Goal: Information Seeking & Learning: Check status

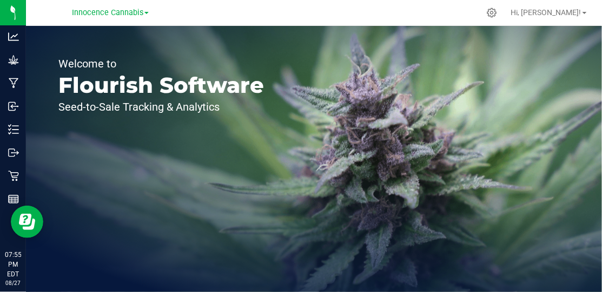
click at [146, 16] on link "Innocence Cannabis" at bounding box center [110, 12] width 77 height 10
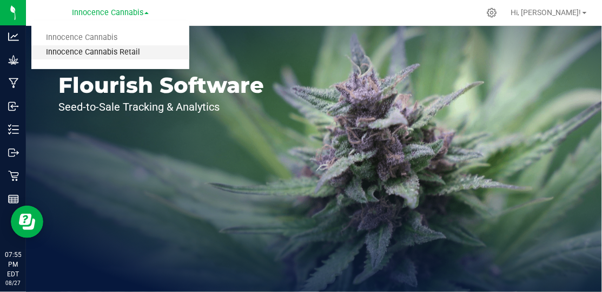
click at [125, 52] on link "Innocence Cannabis Retail" at bounding box center [110, 52] width 158 height 15
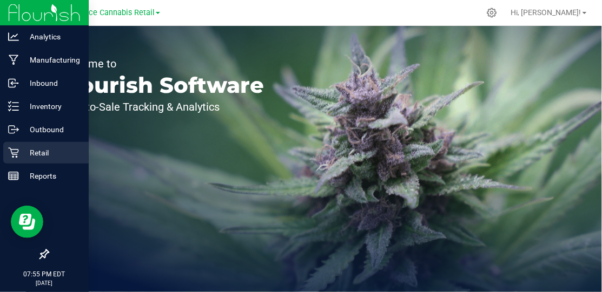
click at [14, 156] on icon at bounding box center [13, 153] width 10 height 10
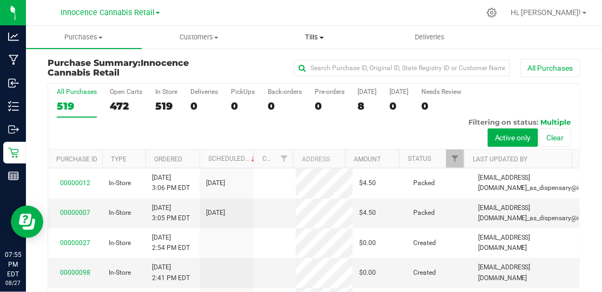
click at [320, 35] on span "Tills" at bounding box center [314, 37] width 115 height 10
click at [310, 64] on span "Manage tills" at bounding box center [293, 65] width 73 height 9
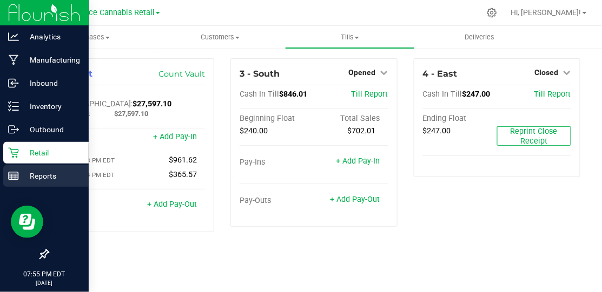
click at [44, 176] on p "Reports" at bounding box center [51, 176] width 65 height 13
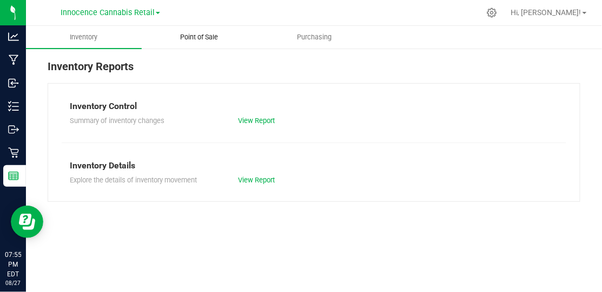
click at [216, 37] on span "Point of Sale" at bounding box center [198, 37] width 67 height 10
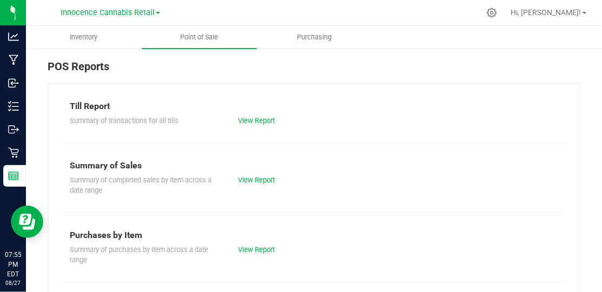
click at [259, 114] on div "Summary of transactions for all tills View Report" at bounding box center [314, 120] width 504 height 14
click at [257, 121] on link "View Report" at bounding box center [256, 121] width 37 height 8
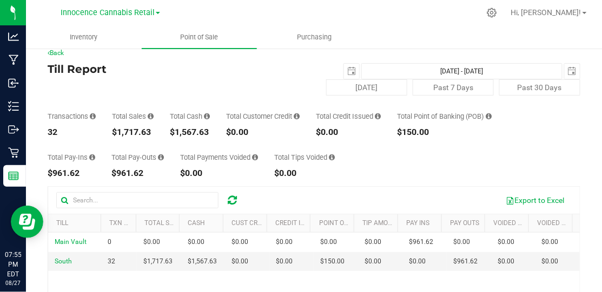
scroll to position [22, 0]
